Goal: Transaction & Acquisition: Obtain resource

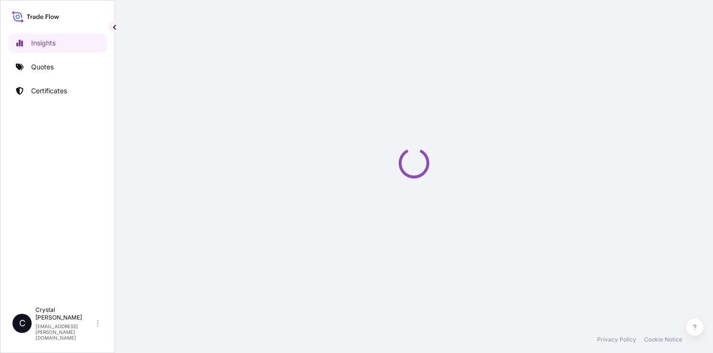
select select "2025"
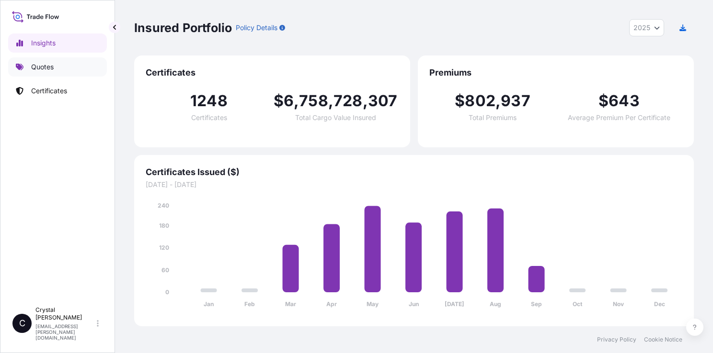
click at [41, 70] on p "Quotes" at bounding box center [42, 67] width 23 height 10
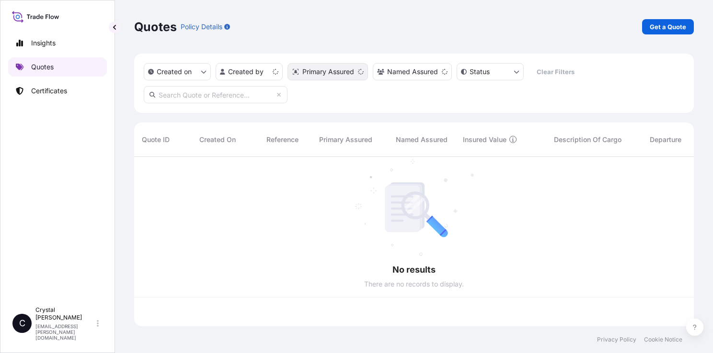
scroll to position [168, 552]
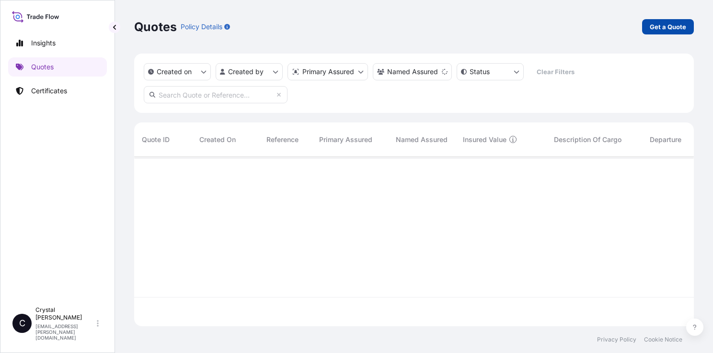
click at [676, 29] on p "Get a Quote" at bounding box center [667, 27] width 36 height 10
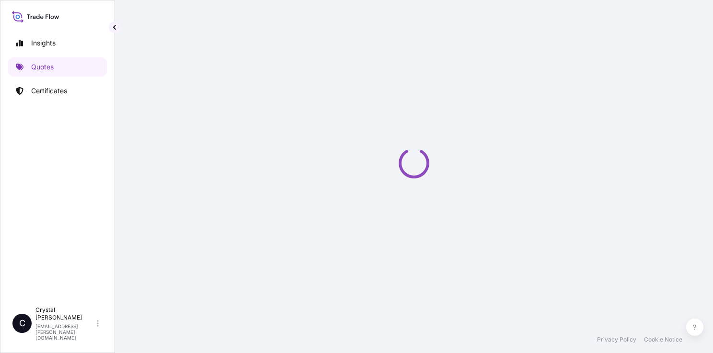
scroll to position [2, 0]
select select "Sea"
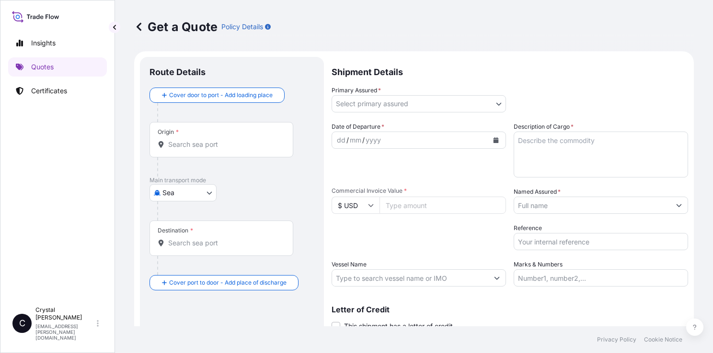
click at [217, 145] on input "Origin *" at bounding box center [224, 145] width 113 height 10
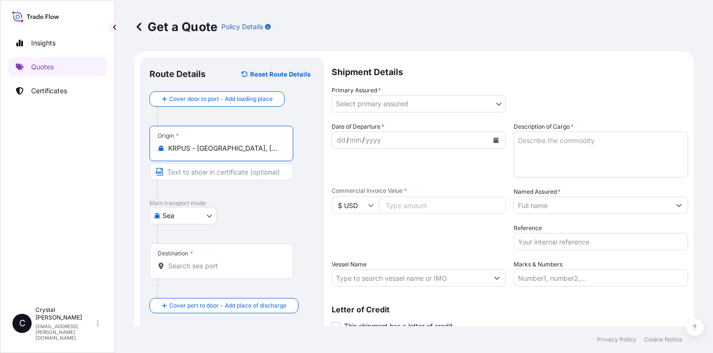
type input "KRPUS - [GEOGRAPHIC_DATA], [GEOGRAPHIC_DATA], [GEOGRAPHIC_DATA]"
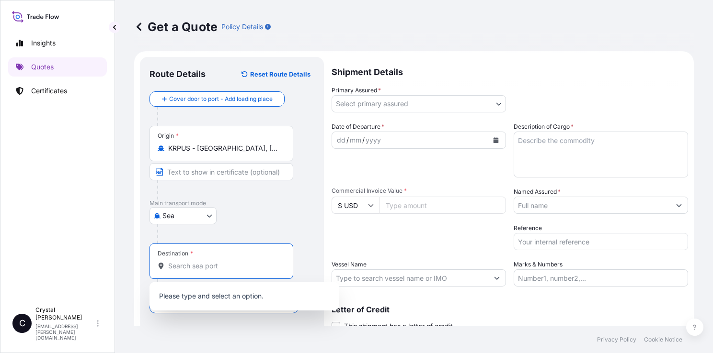
click at [199, 267] on input "Destination *" at bounding box center [224, 266] width 113 height 10
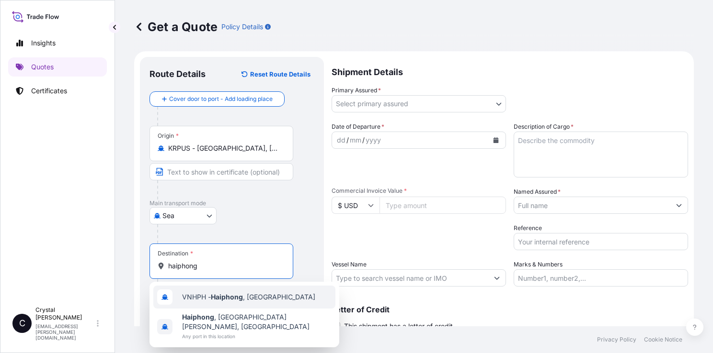
click at [262, 298] on span "VNHPH - Haiphong , [GEOGRAPHIC_DATA]" at bounding box center [248, 298] width 133 height 10
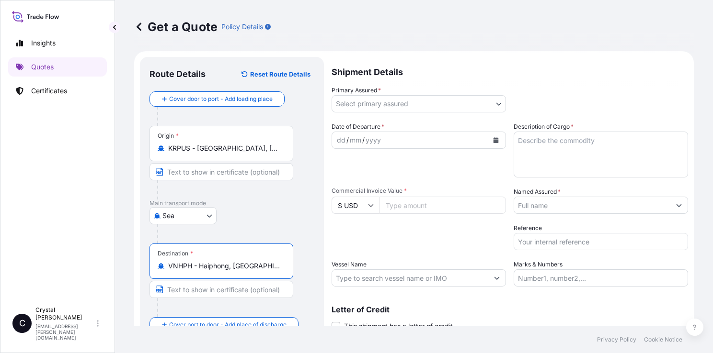
scroll to position [39, 0]
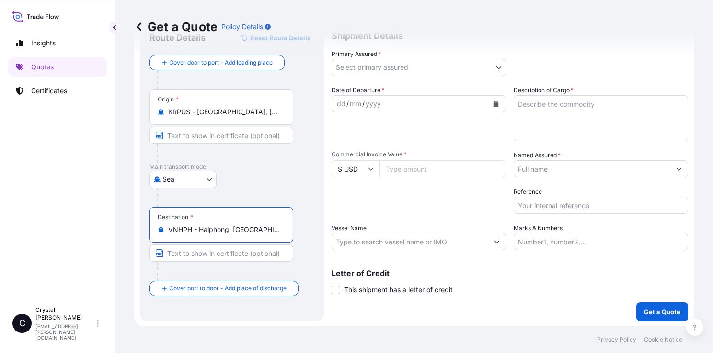
type input "VNHPH - Haiphong, [GEOGRAPHIC_DATA]"
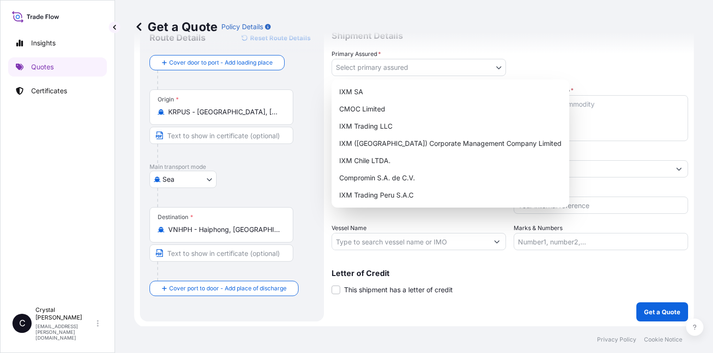
click at [412, 64] on body "2 options available. Insights Quotes Certificates C [PERSON_NAME] [PERSON_NAME]…" at bounding box center [356, 176] width 713 height 353
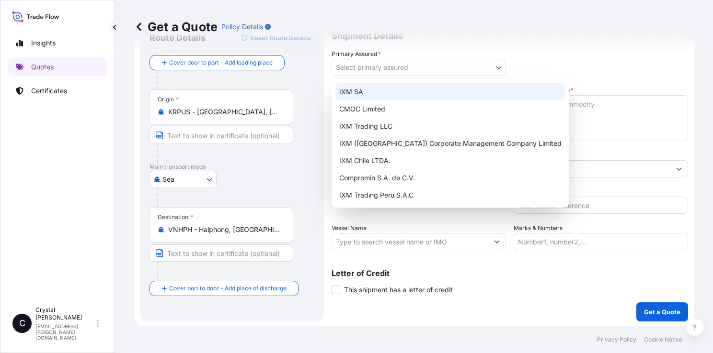
click at [398, 86] on div "IXM SA" at bounding box center [450, 91] width 230 height 17
select select "31846"
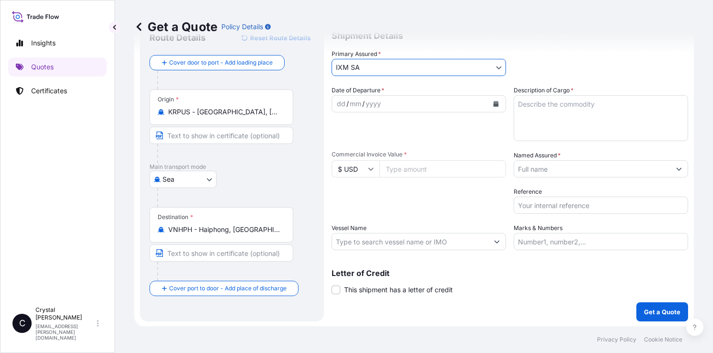
click at [493, 102] on icon "Calendar" at bounding box center [496, 104] width 6 height 6
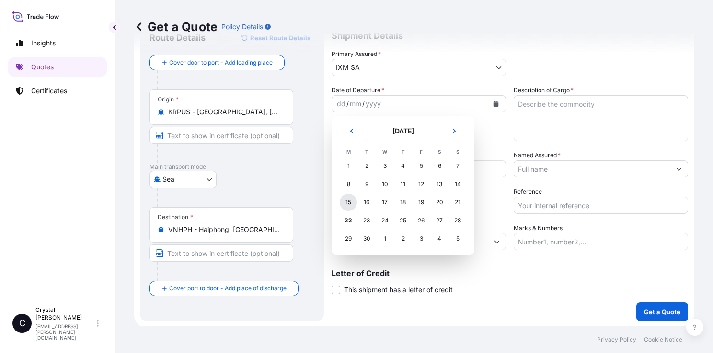
click at [344, 207] on div "15" at bounding box center [348, 202] width 17 height 17
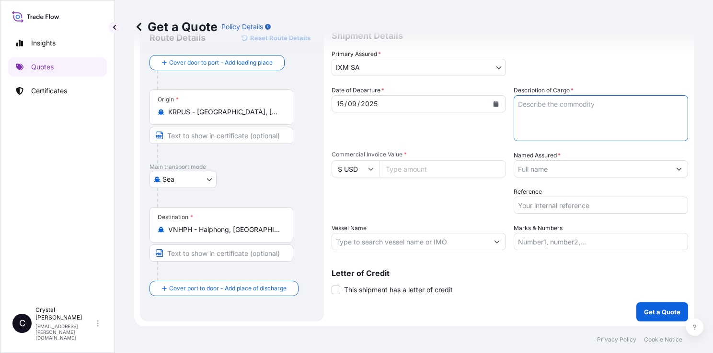
click at [569, 106] on textarea "Description of Cargo *" at bounding box center [600, 118] width 174 height 46
type textarea "COPPER CATHODES"
click at [426, 171] on input "Commercial Invoice Value *" at bounding box center [442, 168] width 126 height 17
paste input "992967.42"
type input "992967.42"
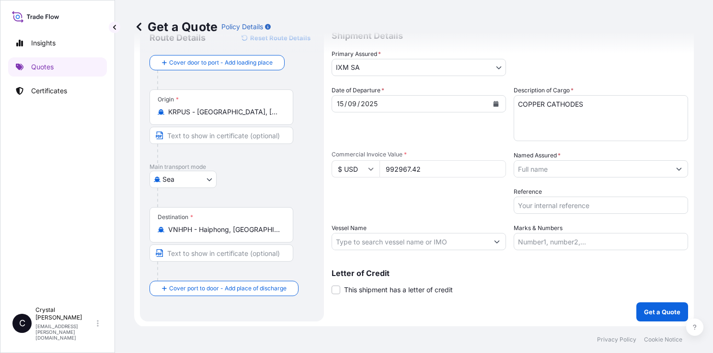
click at [577, 170] on input "Named Assured *" at bounding box center [592, 168] width 156 height 17
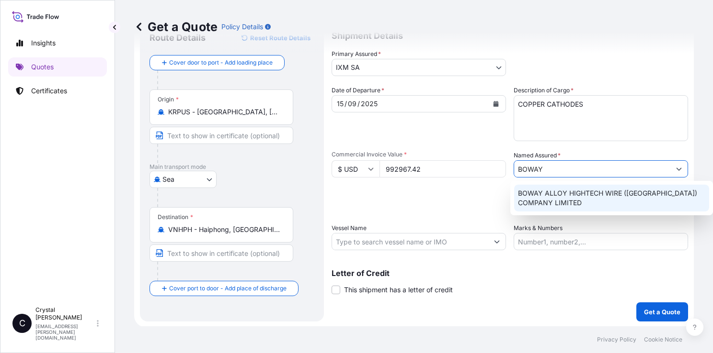
click at [572, 193] on span "BOWAY ALLOY HIGHTECH WIRE ([GEOGRAPHIC_DATA]) COMPANY LIMITED" at bounding box center [611, 198] width 187 height 19
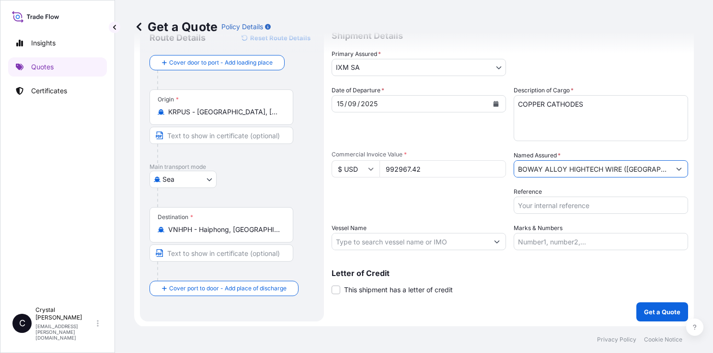
type input "BOWAY ALLOY HIGHTECH WIRE ([GEOGRAPHIC_DATA]) COMPANY LIMITED"
click at [570, 206] on input "Reference" at bounding box center [600, 205] width 174 height 17
paste input "S101.08719/090"
type input "S101.08719/090"
click at [466, 245] on input "Vessel Name" at bounding box center [410, 241] width 156 height 17
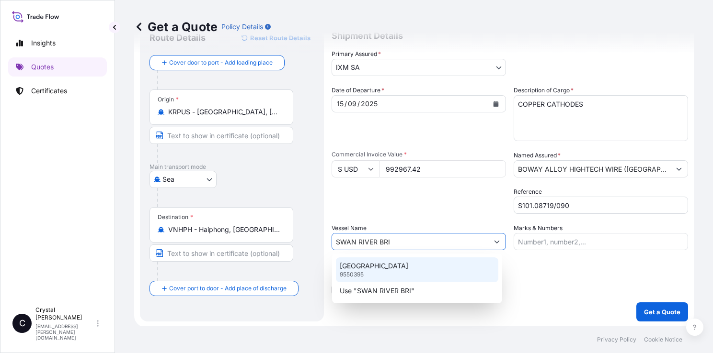
click at [465, 272] on div "[GEOGRAPHIC_DATA] 9550395" at bounding box center [417, 270] width 162 height 25
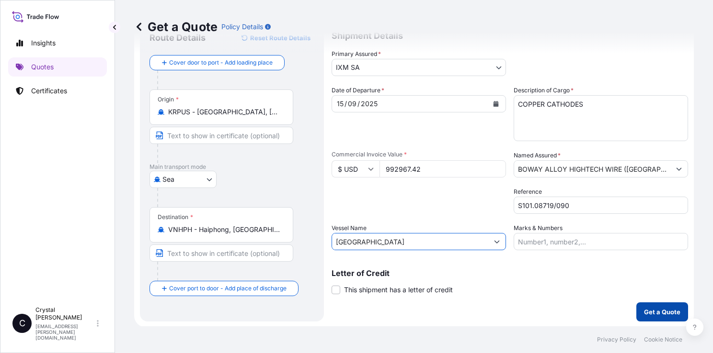
type input "[GEOGRAPHIC_DATA]"
click at [659, 317] on button "Get a Quote" at bounding box center [662, 312] width 52 height 19
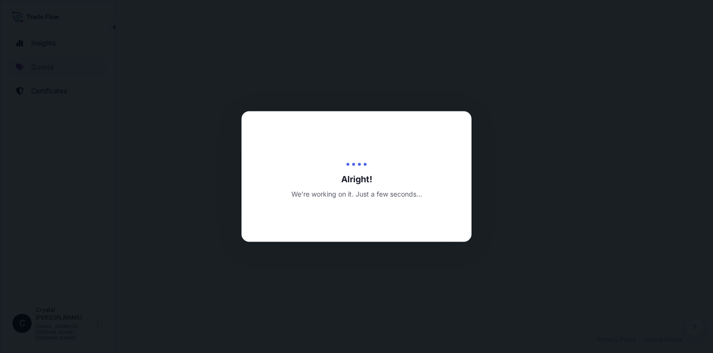
select select "Sea"
select select "31846"
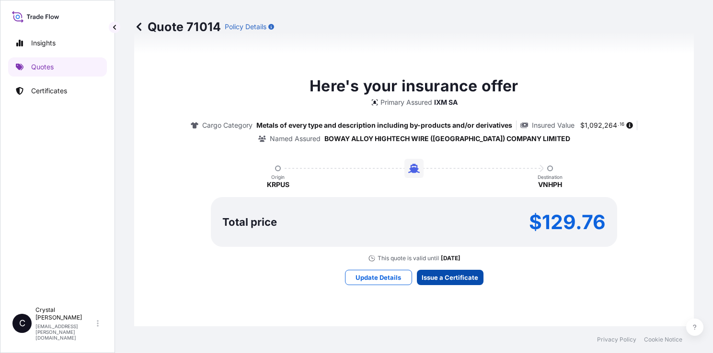
scroll to position [1100, 0]
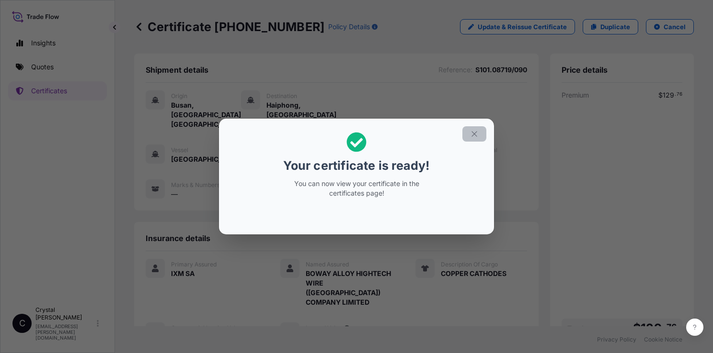
click at [471, 132] on icon "button" at bounding box center [473, 133] width 5 height 5
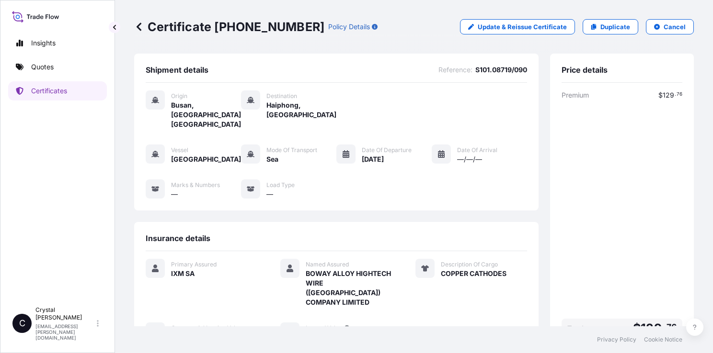
scroll to position [115, 0]
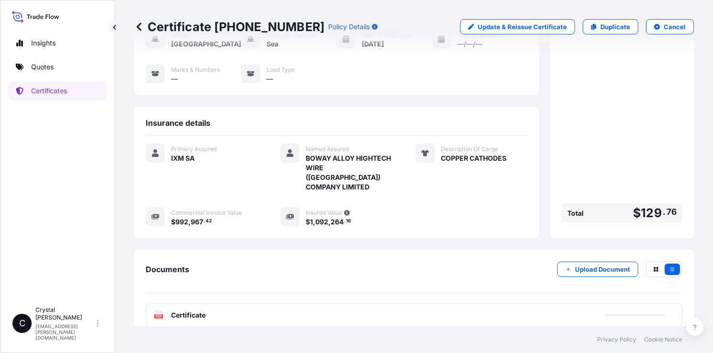
click at [181, 311] on span "Certificate" at bounding box center [188, 316] width 34 height 10
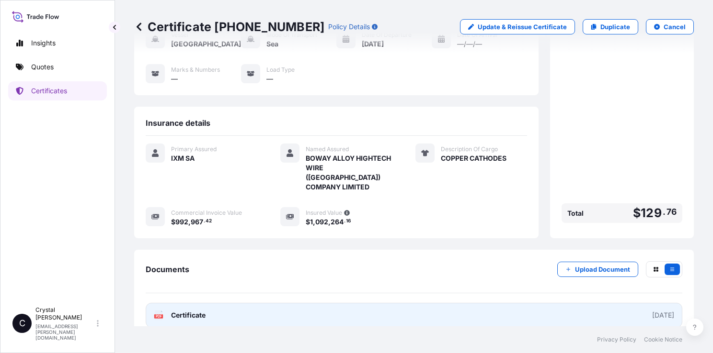
click at [196, 311] on span "Certificate" at bounding box center [188, 316] width 34 height 10
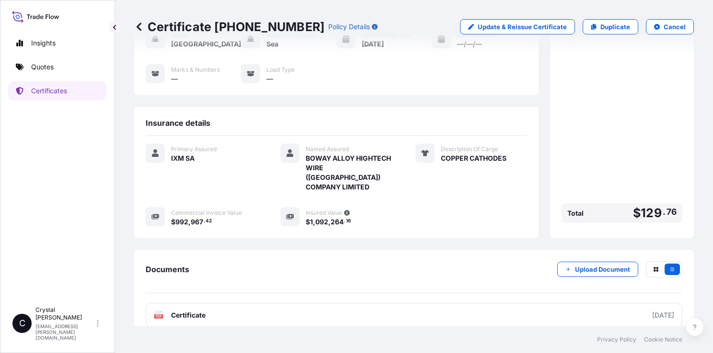
scroll to position [0, 0]
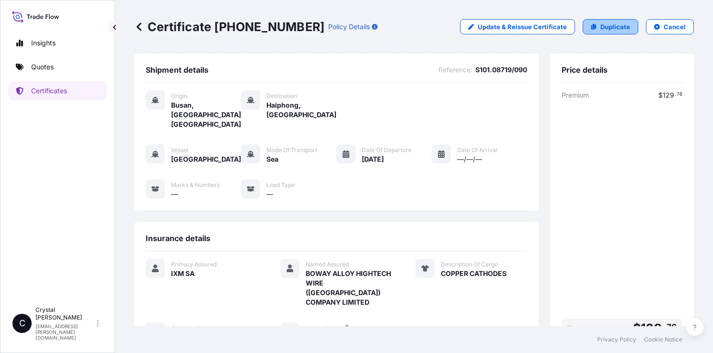
click at [600, 25] on p "Duplicate" at bounding box center [615, 27] width 30 height 10
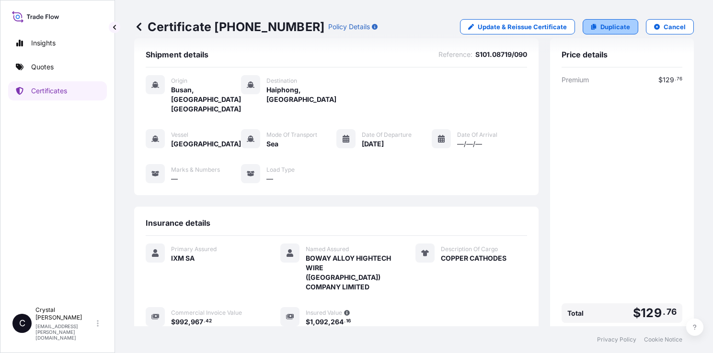
select select "Sea"
select select "31846"
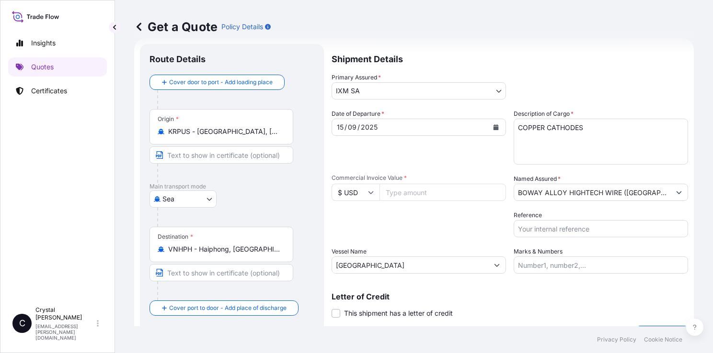
scroll to position [39, 0]
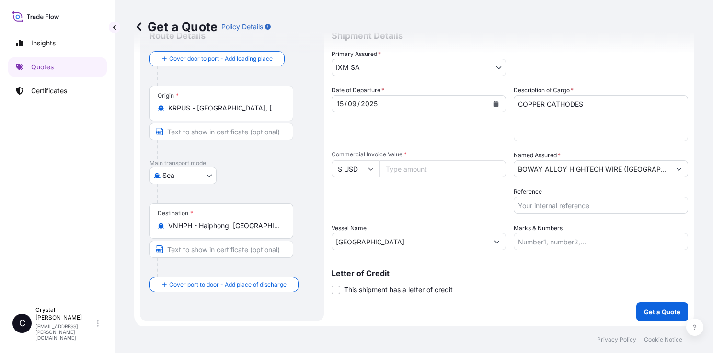
click at [465, 168] on input "Commercial Invoice Value *" at bounding box center [442, 168] width 126 height 17
paste input "1003472.57"
type input "1003472.57"
click at [536, 203] on input "Reference" at bounding box center [600, 205] width 174 height 17
paste input "S101.08719/090"
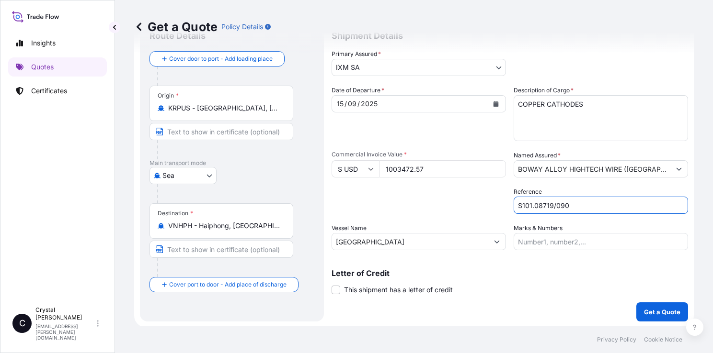
type input "S101.08719/090"
click at [515, 277] on div "Letter of Credit This shipment has a letter of credit Letter of credit * Letter…" at bounding box center [509, 282] width 356 height 25
click at [651, 313] on p "Get a Quote" at bounding box center [662, 312] width 36 height 10
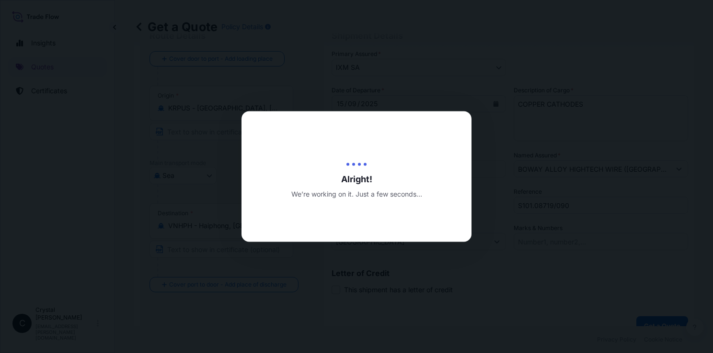
type input "[DATE]"
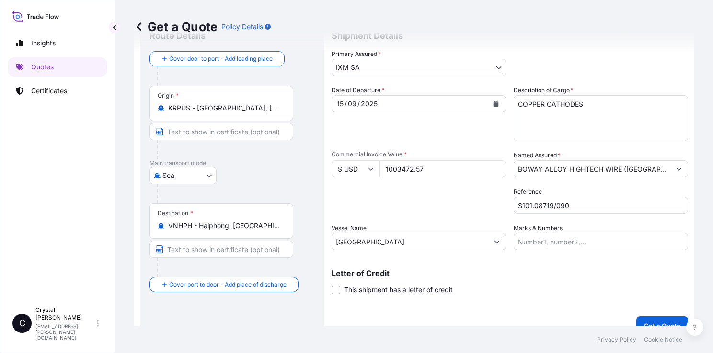
scroll to position [342, 0]
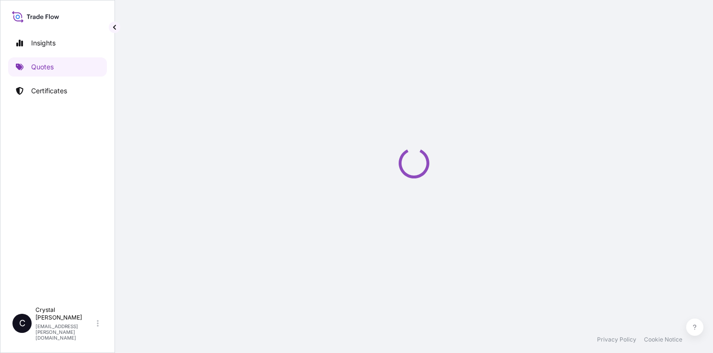
select select "Sea"
select select "31846"
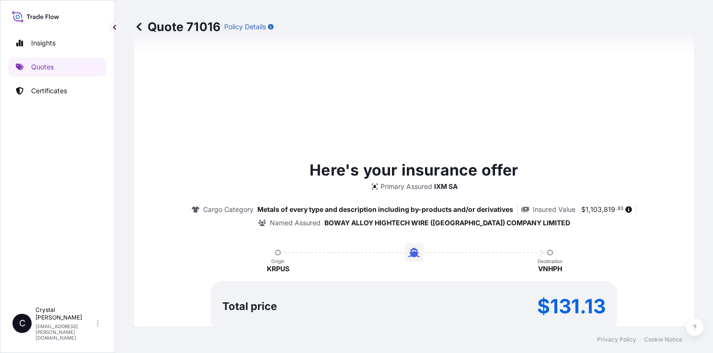
scroll to position [1100, 0]
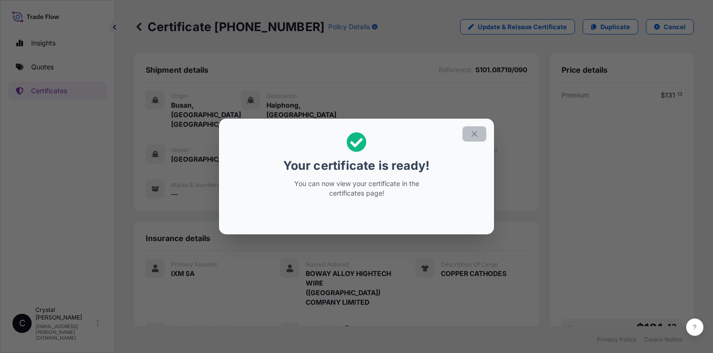
click at [473, 136] on icon "button" at bounding box center [474, 134] width 9 height 9
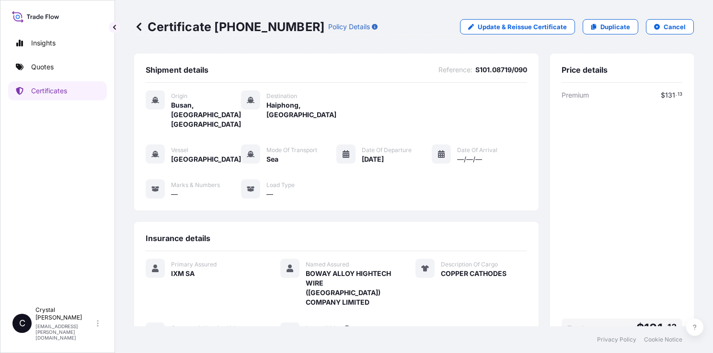
scroll to position [115, 0]
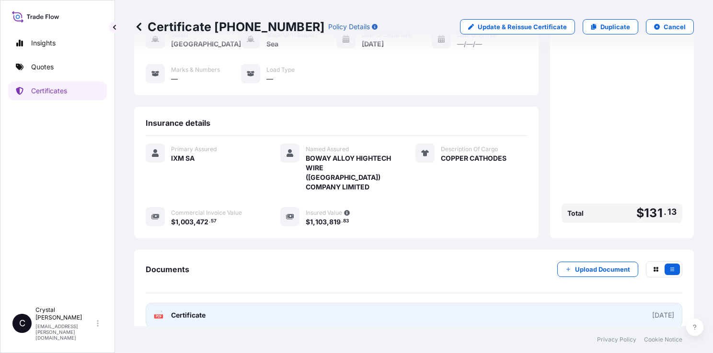
click at [200, 311] on span "Certificate" at bounding box center [188, 316] width 34 height 10
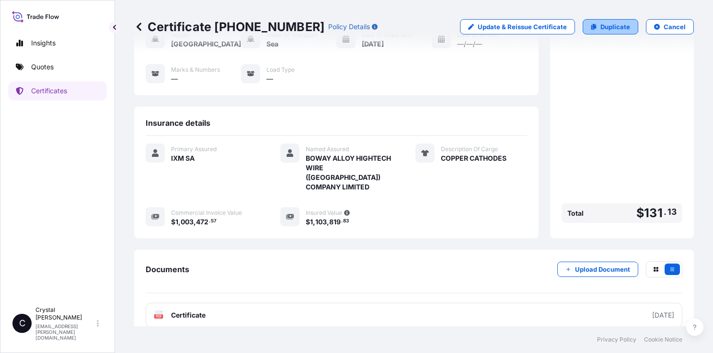
click at [604, 25] on p "Duplicate" at bounding box center [615, 27] width 30 height 10
select select "Sea"
select select "31846"
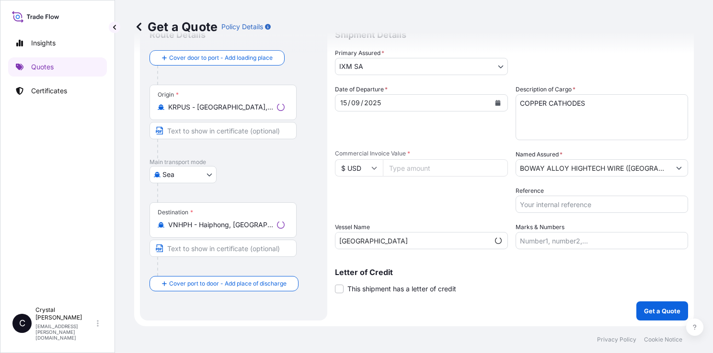
scroll to position [15, 0]
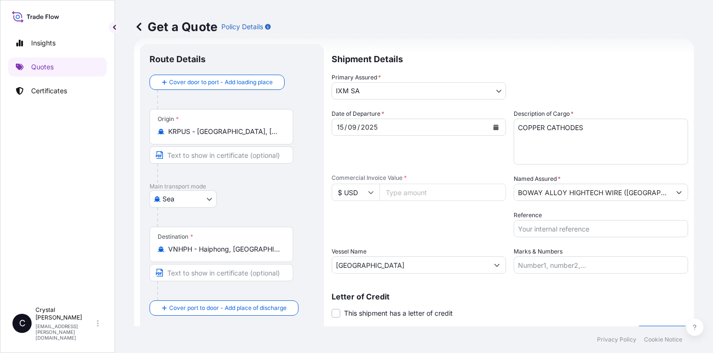
click at [488, 128] on button "Calendar" at bounding box center [495, 127] width 15 height 15
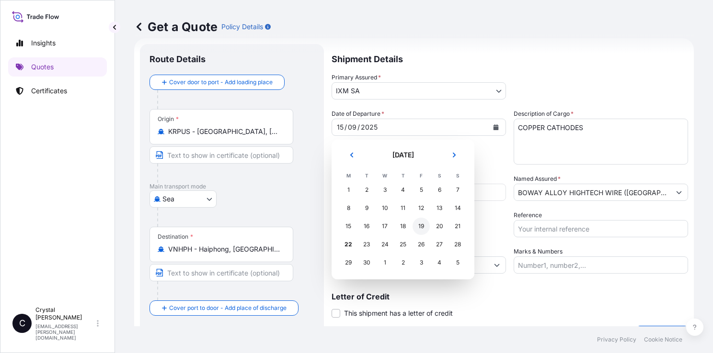
click at [418, 227] on div "19" at bounding box center [420, 226] width 17 height 17
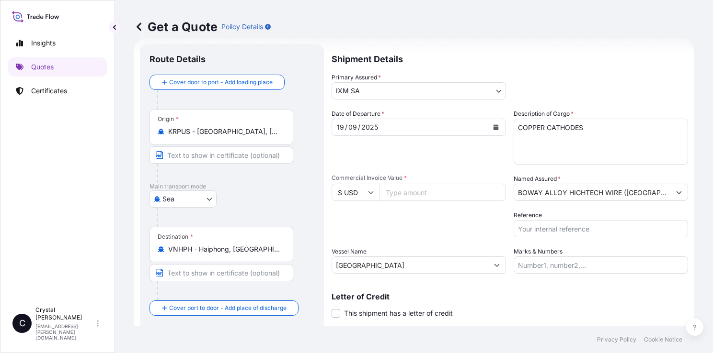
click at [436, 192] on input "Commercial Invoice Value *" at bounding box center [442, 192] width 126 height 17
paste input "1009156.18"
type input "1009156.18"
click at [532, 233] on input "Reference" at bounding box center [600, 228] width 174 height 17
paste input "S101.08719/090"
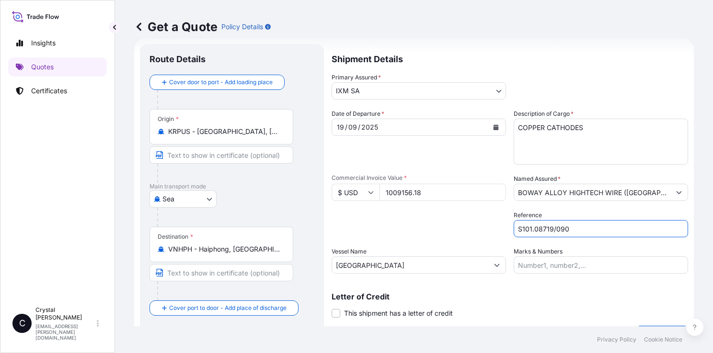
type input "S101.08719/090"
drag, startPoint x: 425, startPoint y: 264, endPoint x: 192, endPoint y: 269, distance: 233.8
click at [193, 269] on form "Route Details Cover door to port - Add loading place Place of loading Road / [G…" at bounding box center [413, 194] width 559 height 313
paste input "KOBE TRADER 2511S"
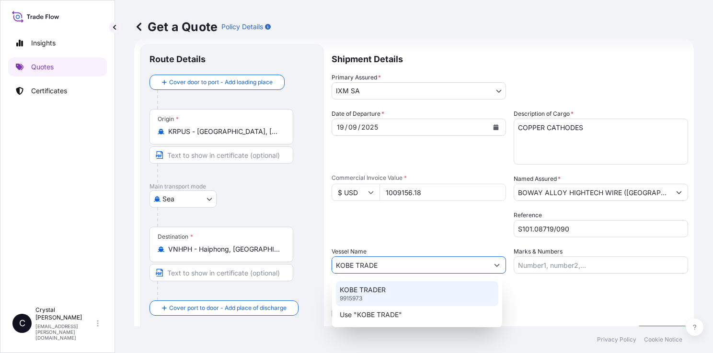
click at [428, 286] on div "KOBE TRADER 9915973" at bounding box center [417, 294] width 162 height 25
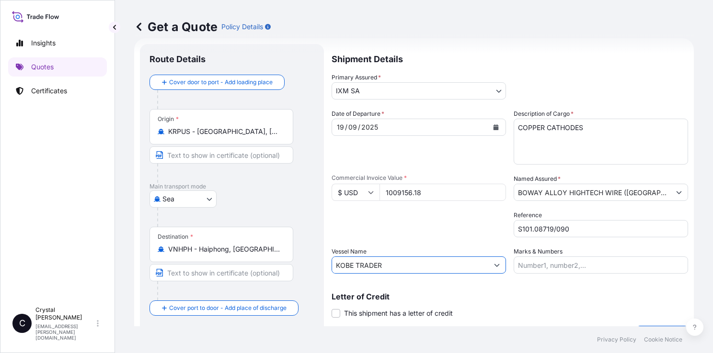
type input "KOBE TRADER"
click at [426, 242] on div "Date of Departure * [DATE] Cargo Category * Metals of every type and descriptio…" at bounding box center [509, 191] width 356 height 165
click at [245, 132] on input "KRPUS - [GEOGRAPHIC_DATA], [GEOGRAPHIC_DATA], [GEOGRAPHIC_DATA]" at bounding box center [224, 132] width 113 height 10
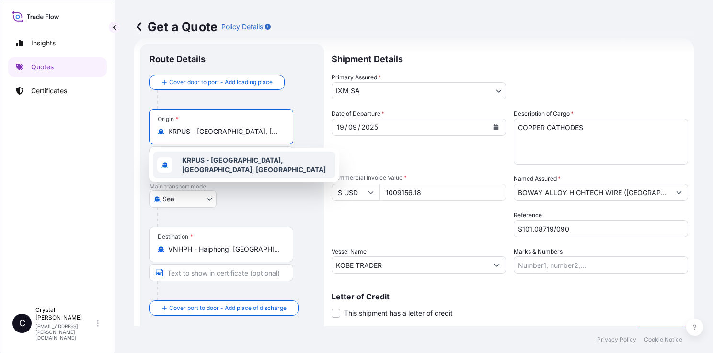
drag, startPoint x: 269, startPoint y: 135, endPoint x: 58, endPoint y: 133, distance: 210.7
click at [58, 133] on div "Insights Quotes Certificates C [PERSON_NAME] [PERSON_NAME][EMAIL_ADDRESS][PERSO…" at bounding box center [356, 176] width 713 height 353
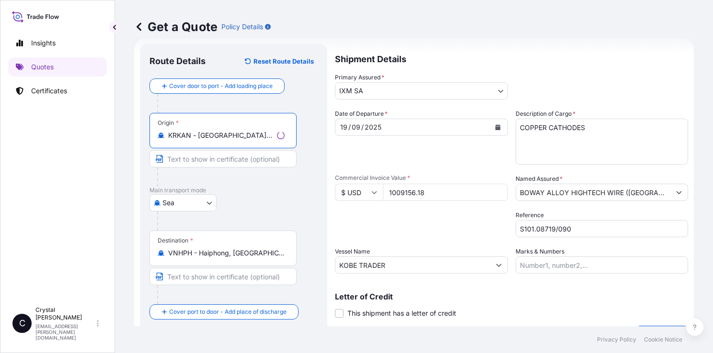
type input "KRKAN - [GEOGRAPHIC_DATA], [GEOGRAPHIC_DATA], [GEOGRAPHIC_DATA]"
click at [274, 193] on p "Main transport mode" at bounding box center [231, 191] width 165 height 8
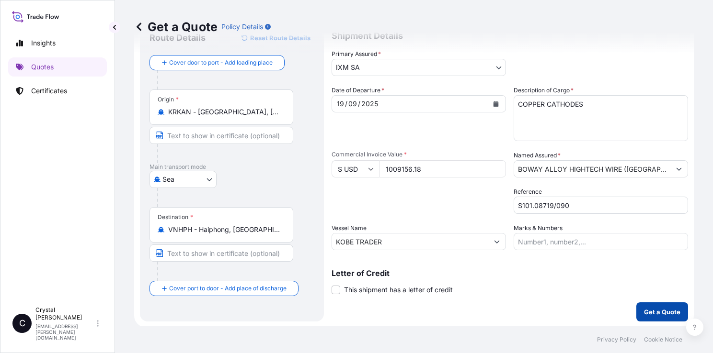
click at [666, 312] on p "Get a Quote" at bounding box center [662, 312] width 36 height 10
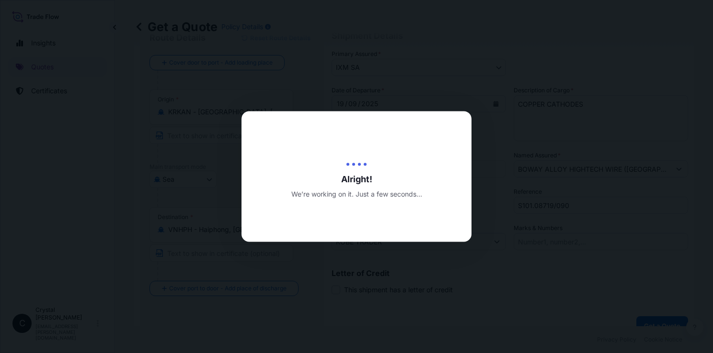
type input "[DATE]"
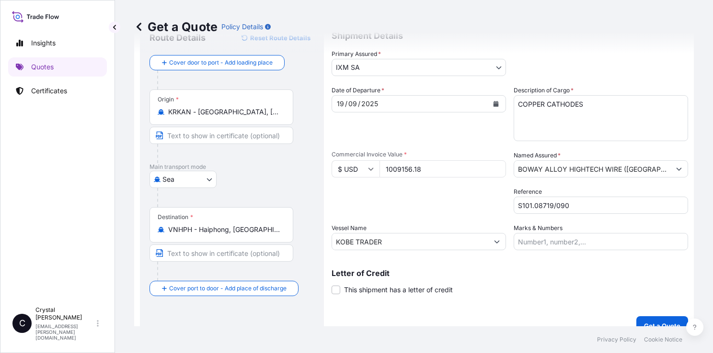
scroll to position [342, 0]
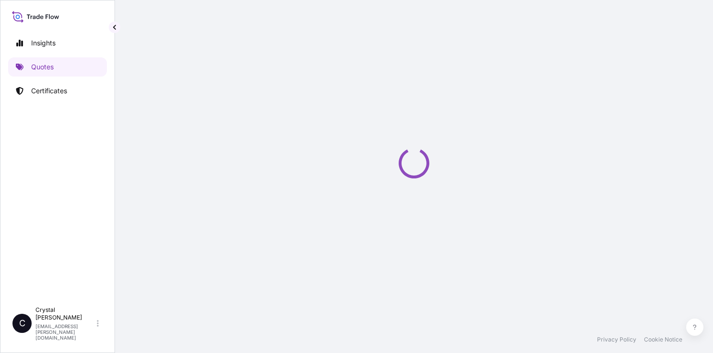
select select "Sea"
select select "31846"
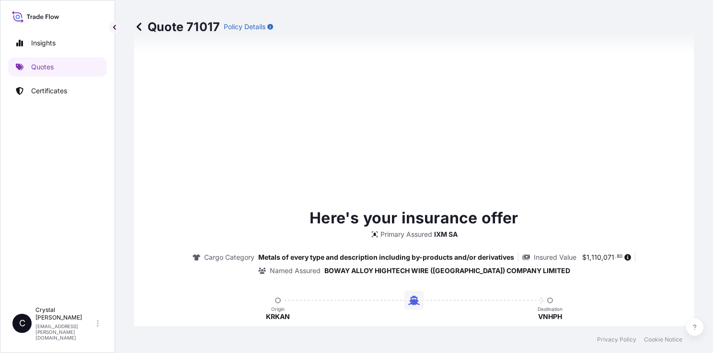
scroll to position [1100, 0]
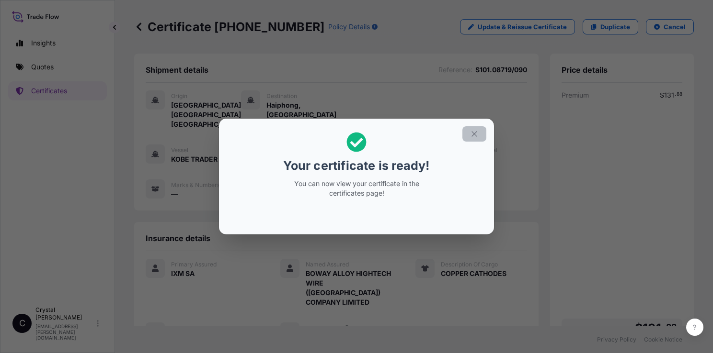
click at [469, 137] on button "button" at bounding box center [474, 133] width 24 height 15
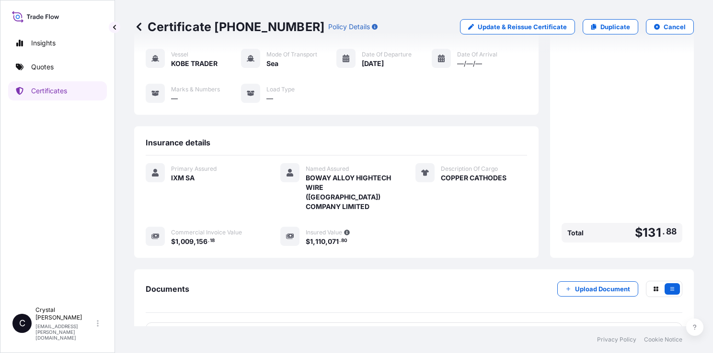
scroll to position [115, 0]
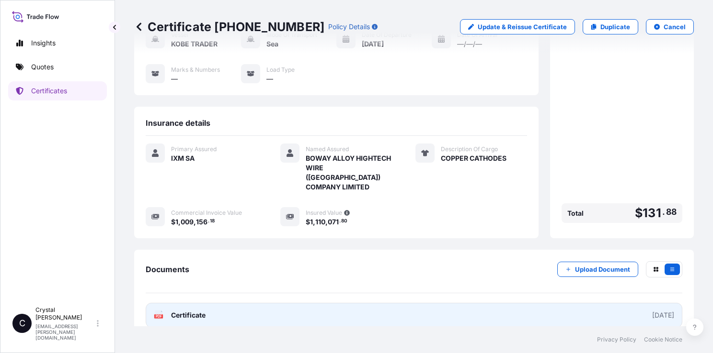
click at [195, 311] on span "Certificate" at bounding box center [188, 316] width 34 height 10
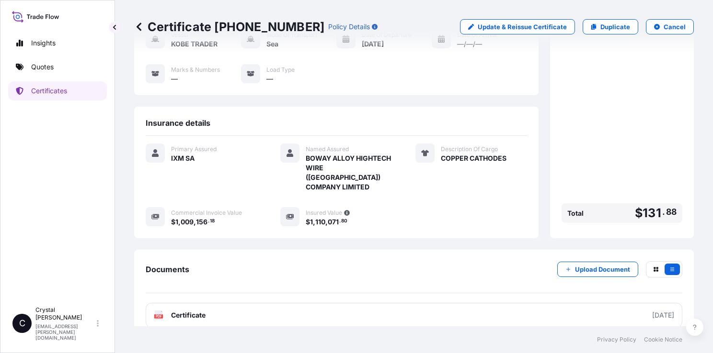
drag, startPoint x: 698, startPoint y: 216, endPoint x: 667, endPoint y: 184, distance: 44.4
click at [698, 216] on div "Certificate [PHONE_NUMBER] Policy Details Update & Reissue Certificate Duplicat…" at bounding box center [414, 163] width 598 height 327
